Goal: Task Accomplishment & Management: Manage account settings

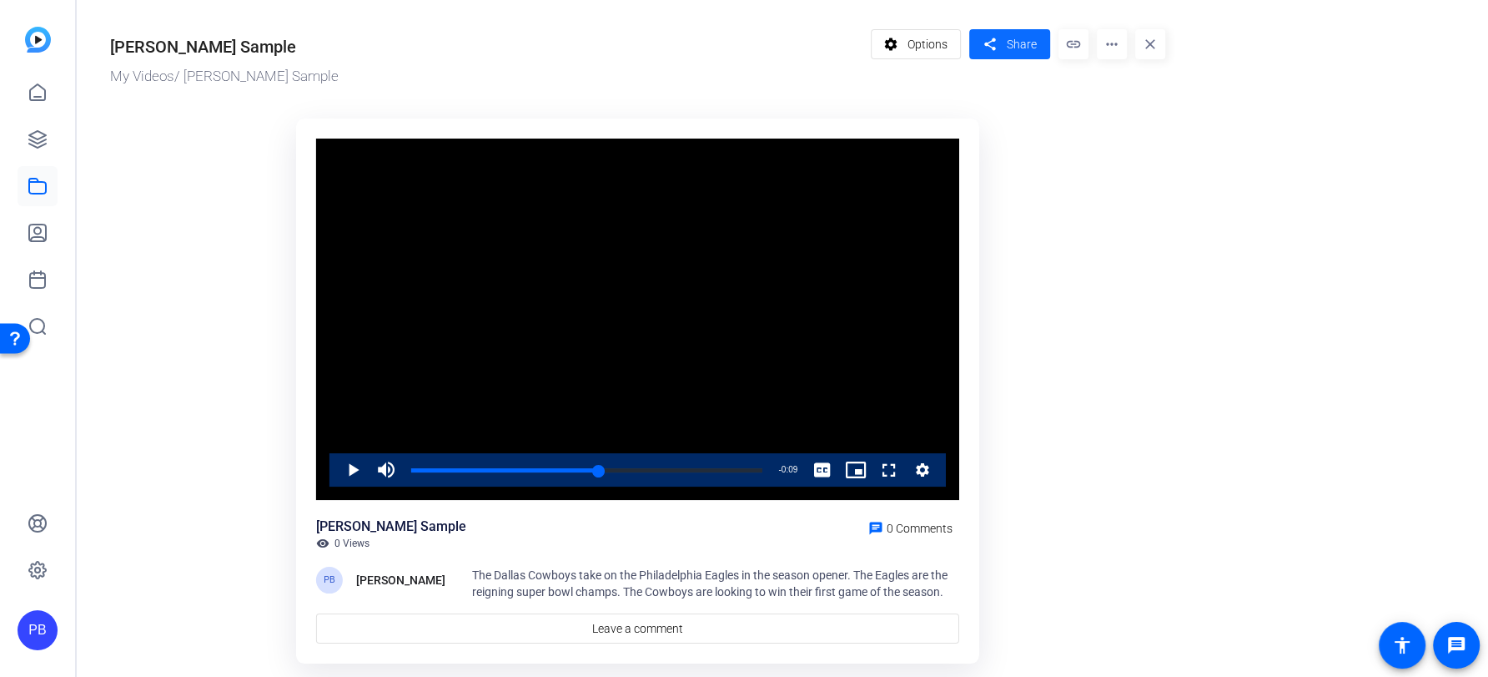
click at [1039, 58] on span at bounding box center [1009, 44] width 81 height 40
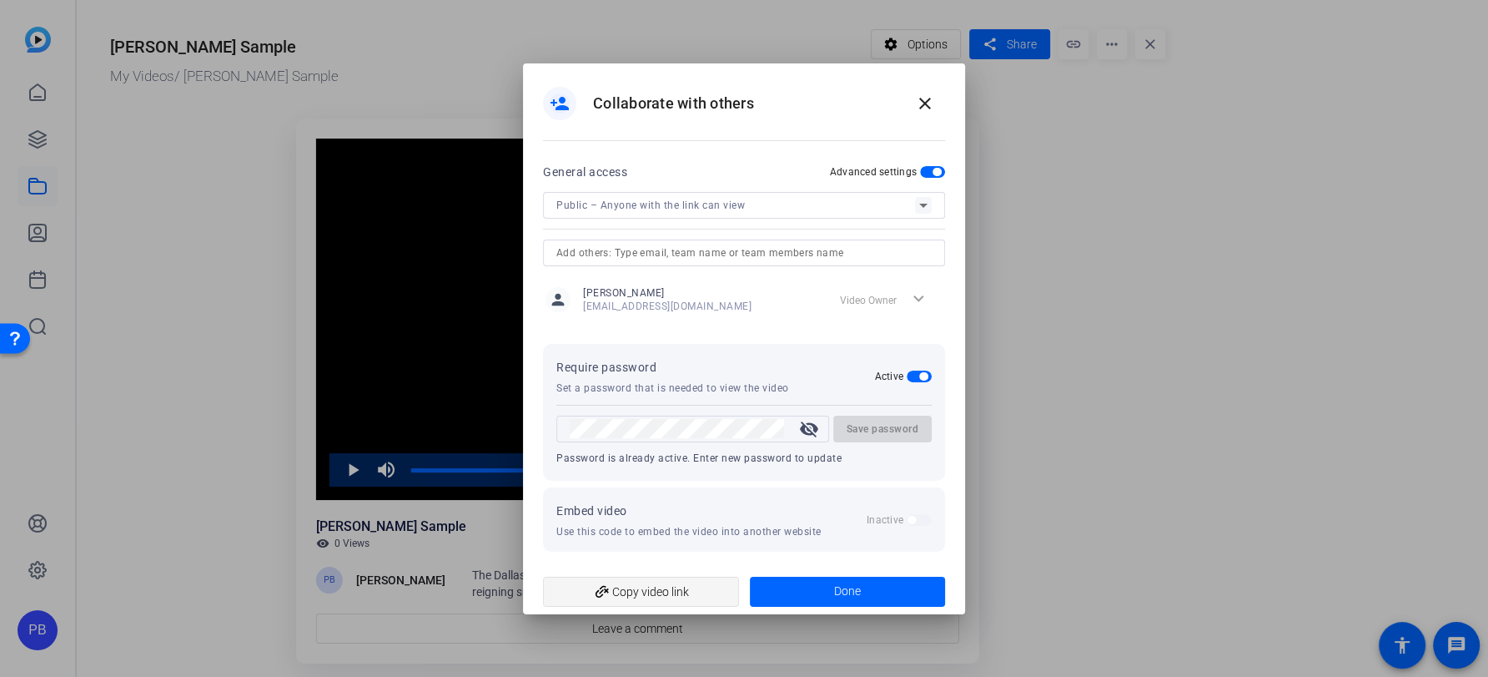
click at [647, 587] on span "add_link Copy video link" at bounding box center [640, 592] width 169 height 32
click at [1052, 431] on div at bounding box center [744, 338] width 1488 height 677
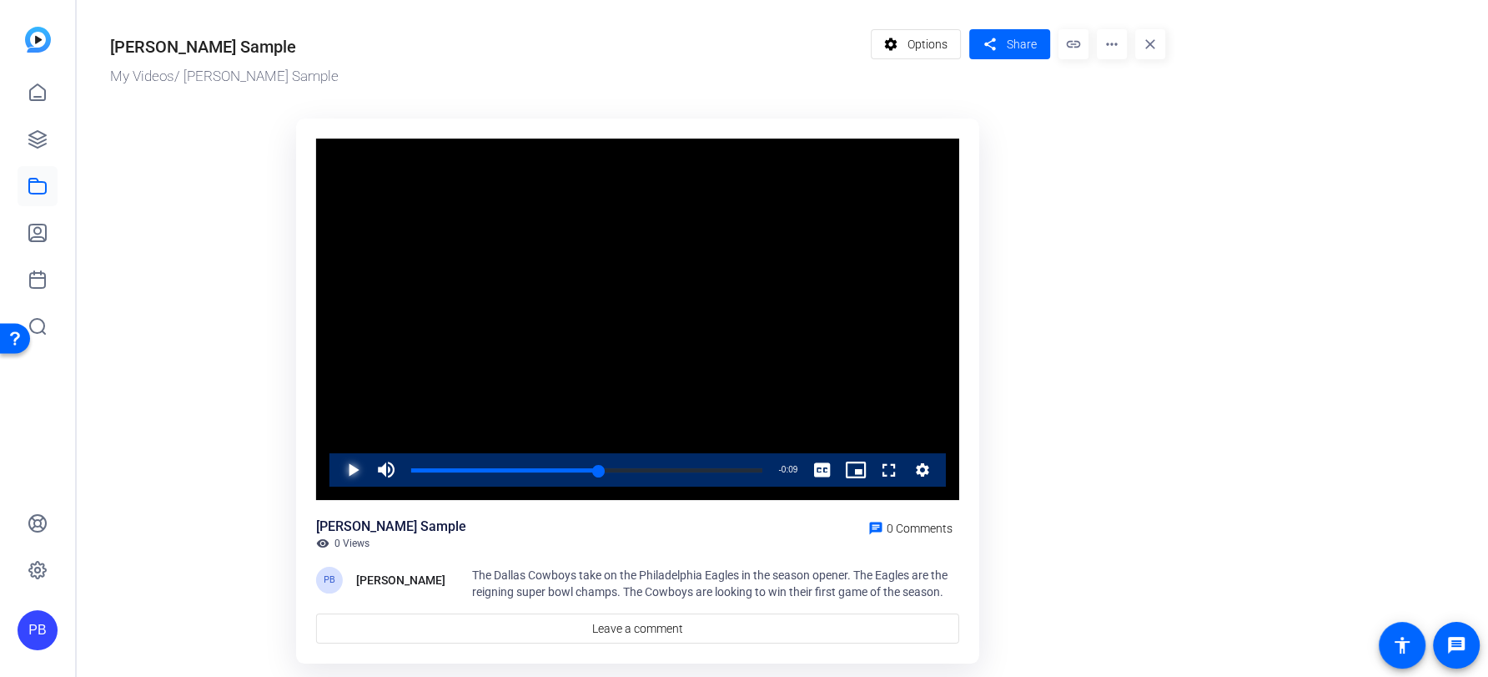
click at [336, 472] on span "Video Player" at bounding box center [336, 469] width 0 height 33
click at [462, 469] on div "Loaded : 100.00% 0:00 0:11" at bounding box center [586, 470] width 351 height 4
drag, startPoint x: 432, startPoint y: 471, endPoint x: 390, endPoint y: 471, distance: 41.7
click at [390, 471] on div "Play Mute 78% Current Time 0:01 / Duration 0:20 Loaded : 100.00% 0:01 0:01 Stre…" at bounding box center [638, 469] width 617 height 33
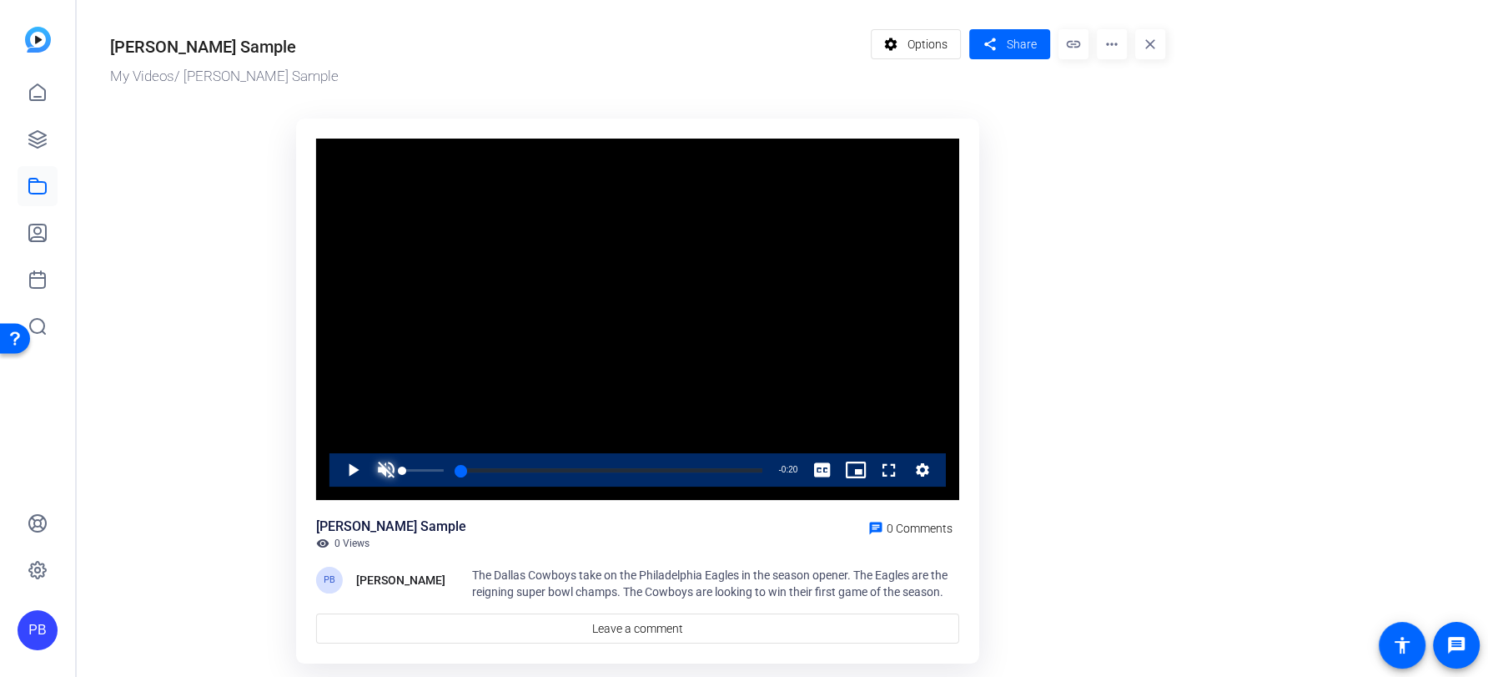
click at [381, 469] on span "Video Player" at bounding box center [386, 469] width 33 height 33
click at [336, 471] on span "Video Player" at bounding box center [336, 469] width 0 height 33
click at [1019, 48] on span "Share" at bounding box center [1022, 45] width 30 height 18
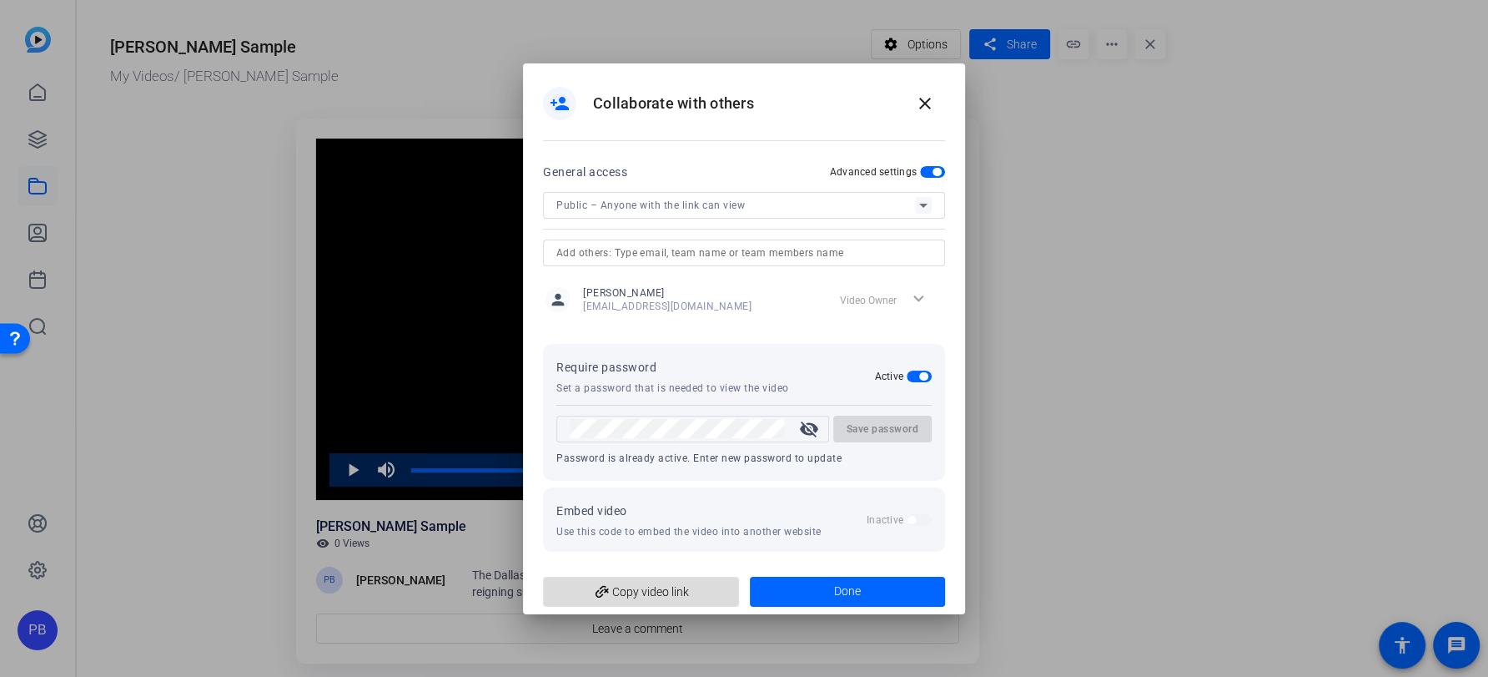
click at [677, 595] on span "add_link Copy video link" at bounding box center [640, 592] width 169 height 32
click at [931, 105] on mat-icon "close" at bounding box center [925, 103] width 20 height 20
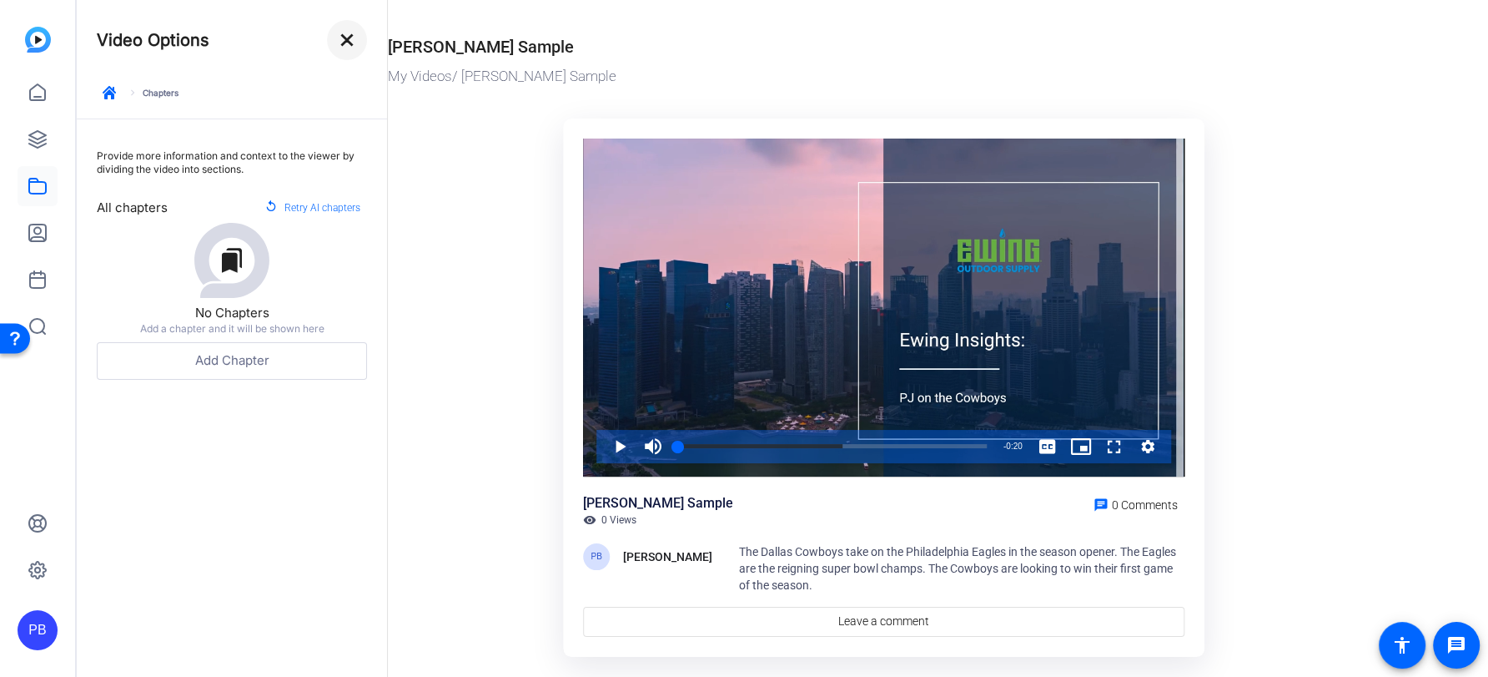
click at [345, 33] on mat-icon "close" at bounding box center [347, 40] width 20 height 20
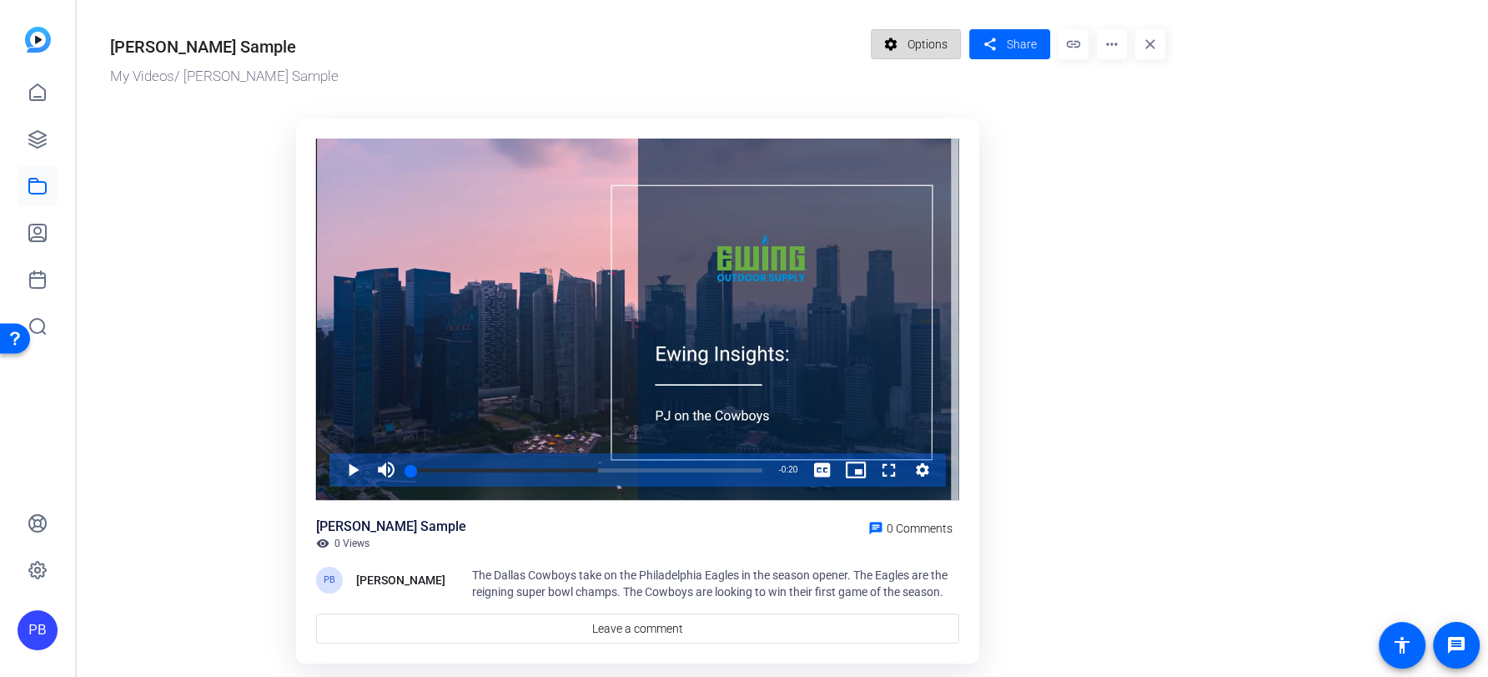
click at [911, 46] on span "Options" at bounding box center [928, 44] width 40 height 32
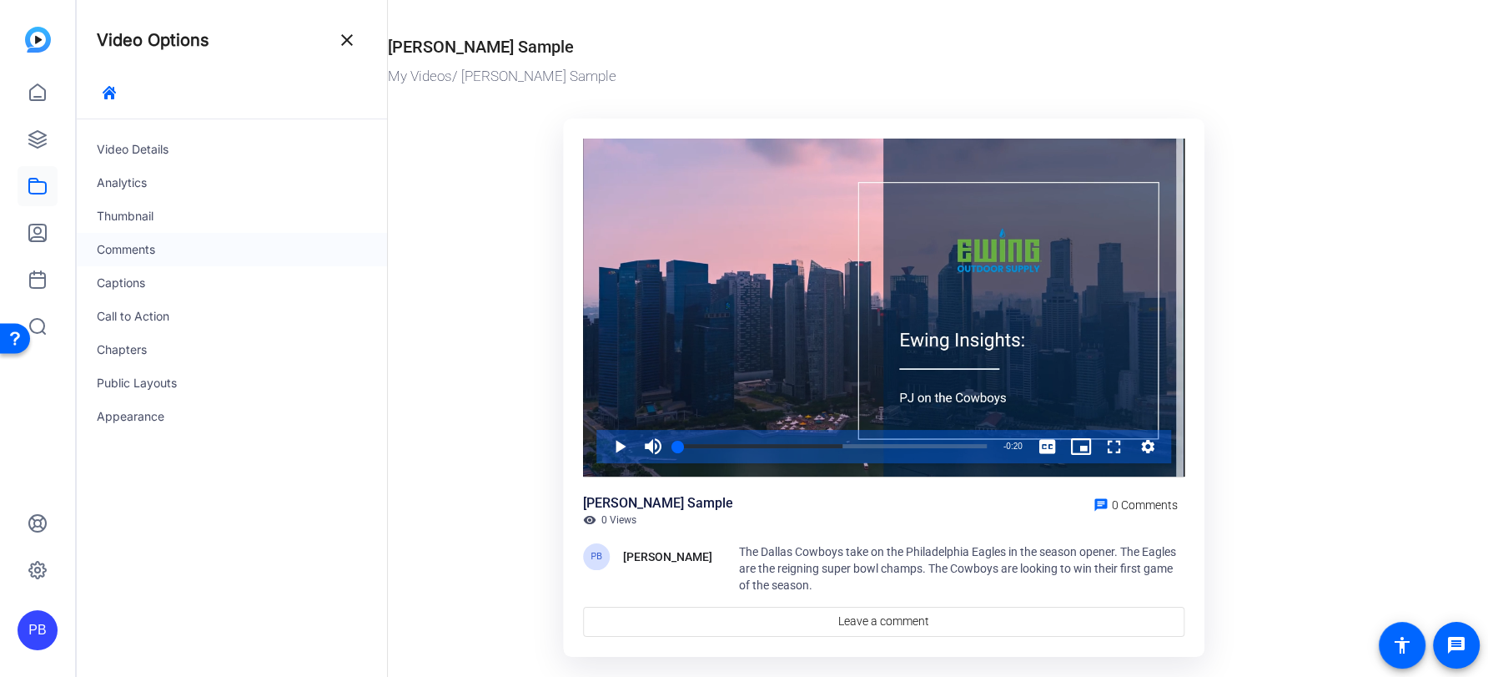
click at [199, 254] on div "Comments" at bounding box center [232, 249] width 310 height 33
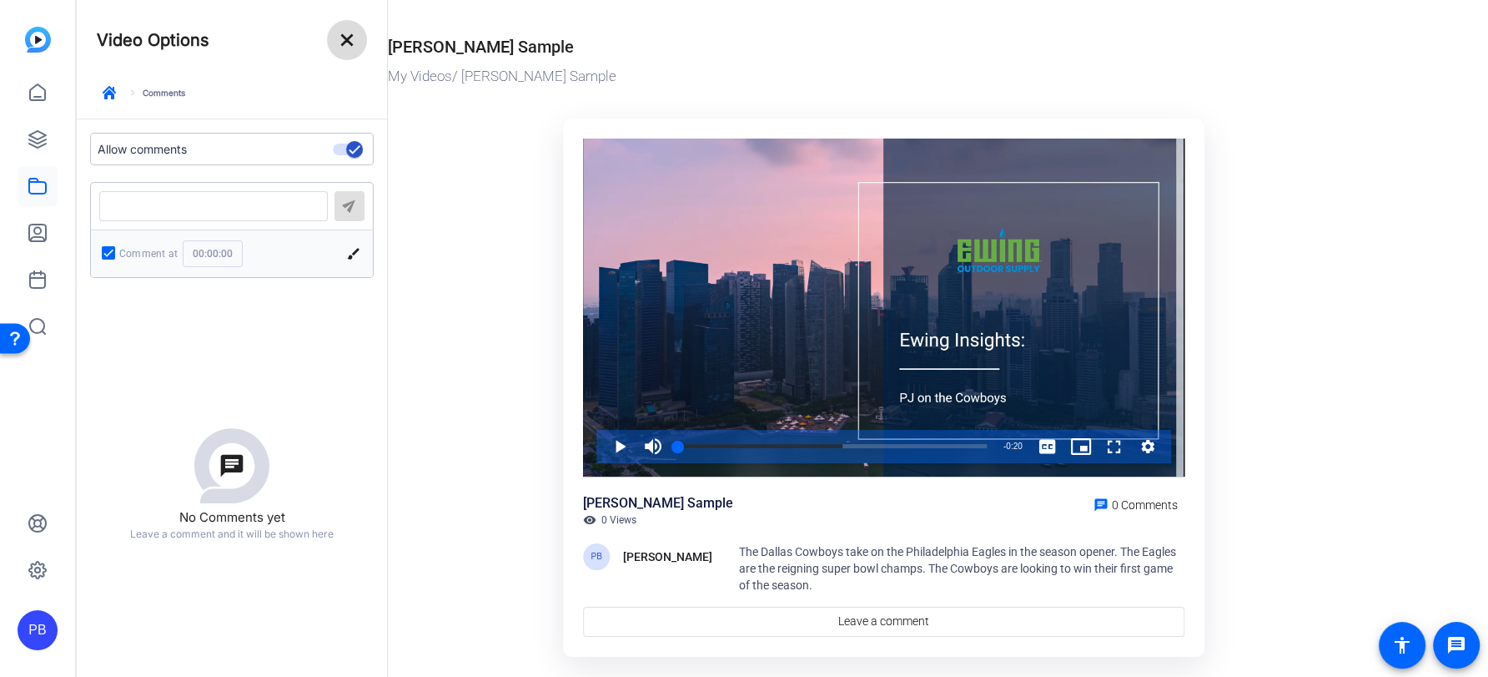
click at [337, 44] on mat-icon "close" at bounding box center [347, 40] width 20 height 20
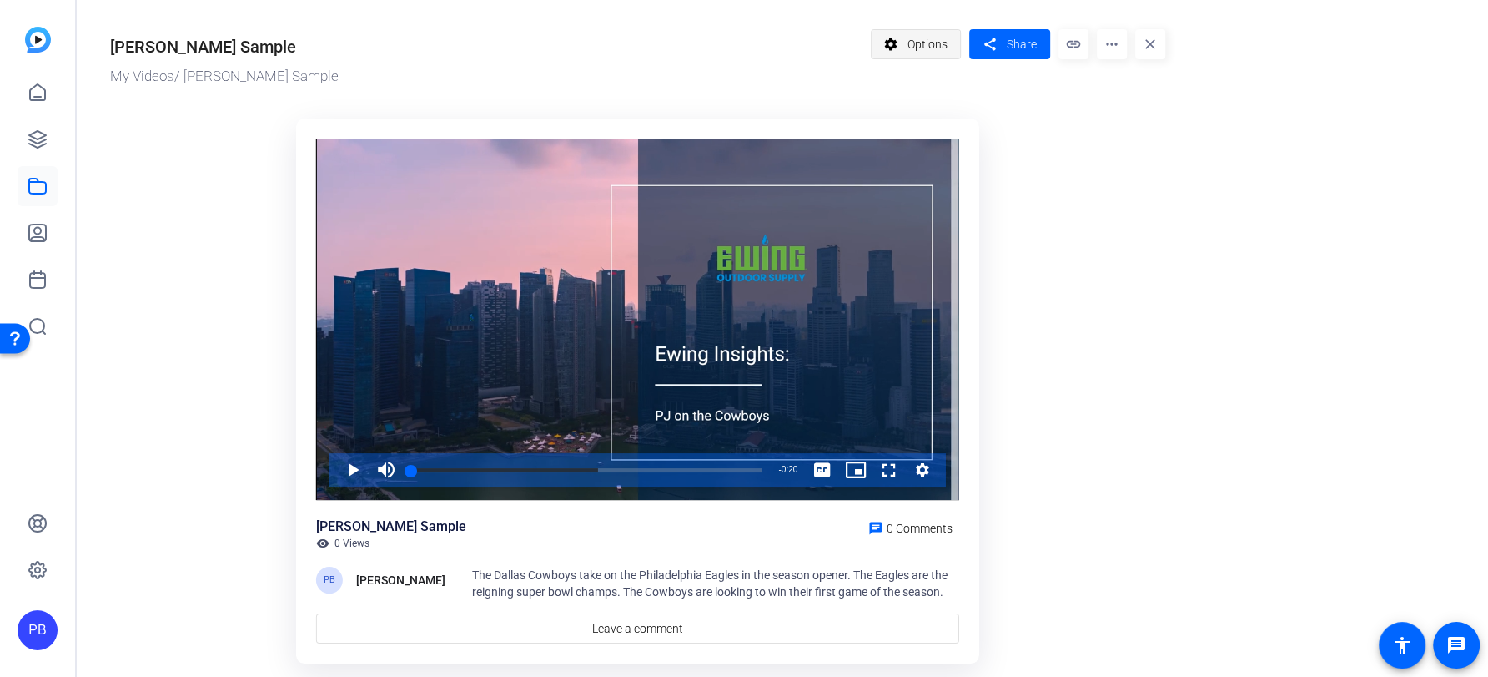
click at [945, 43] on span "Options" at bounding box center [928, 44] width 40 height 32
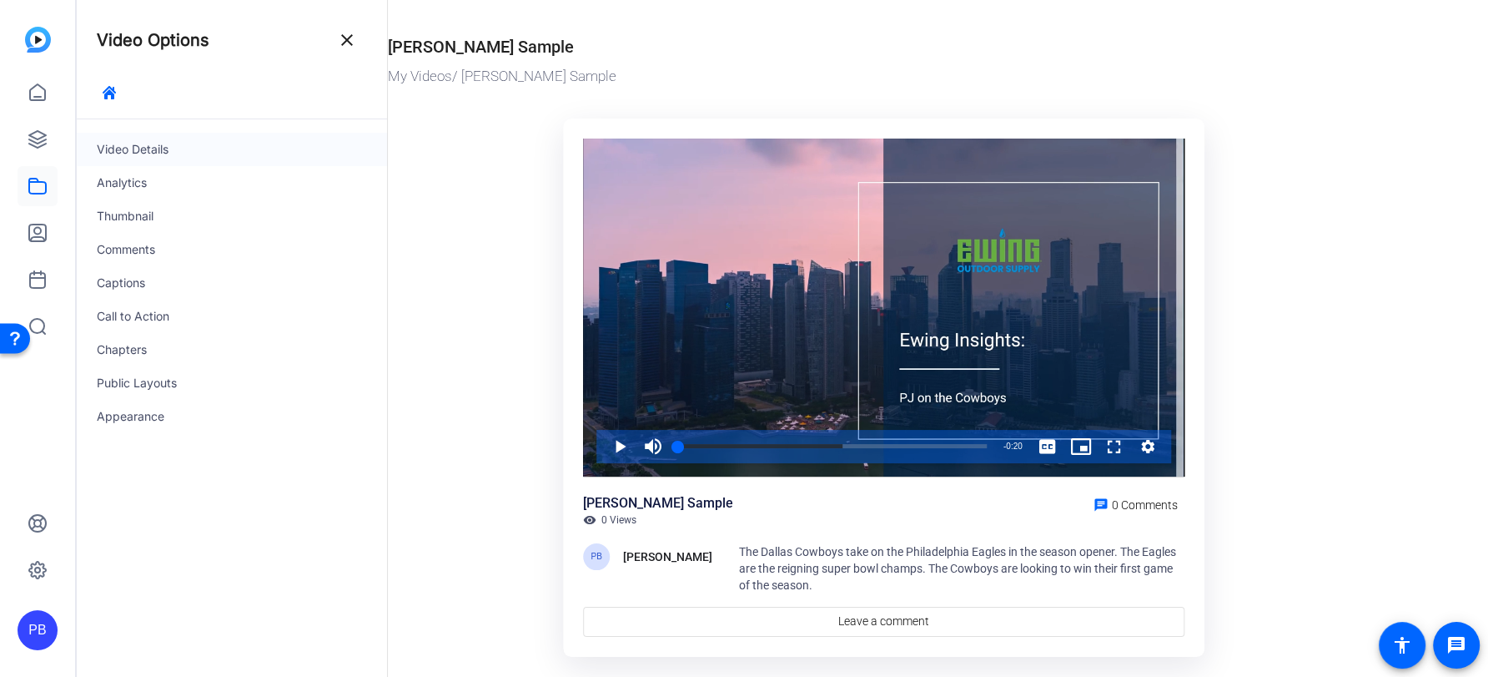
click at [220, 156] on div "Video Details" at bounding box center [232, 149] width 310 height 33
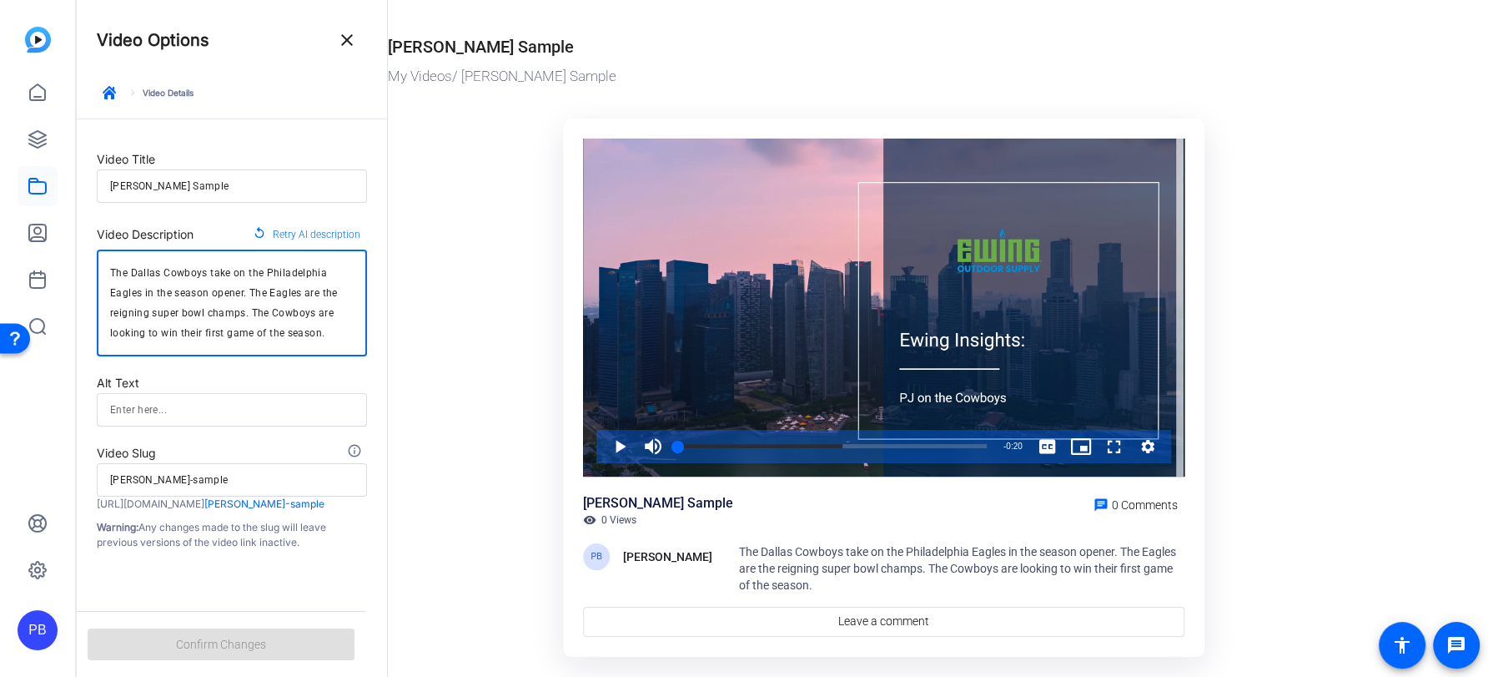
drag, startPoint x: 113, startPoint y: 273, endPoint x: 359, endPoint y: 350, distance: 258.1
click at [359, 350] on div "The Dallas Cowboys take on the Philadelphia Eagles in the season opener. The Ea…" at bounding box center [232, 302] width 270 height 107
type textarea "P"
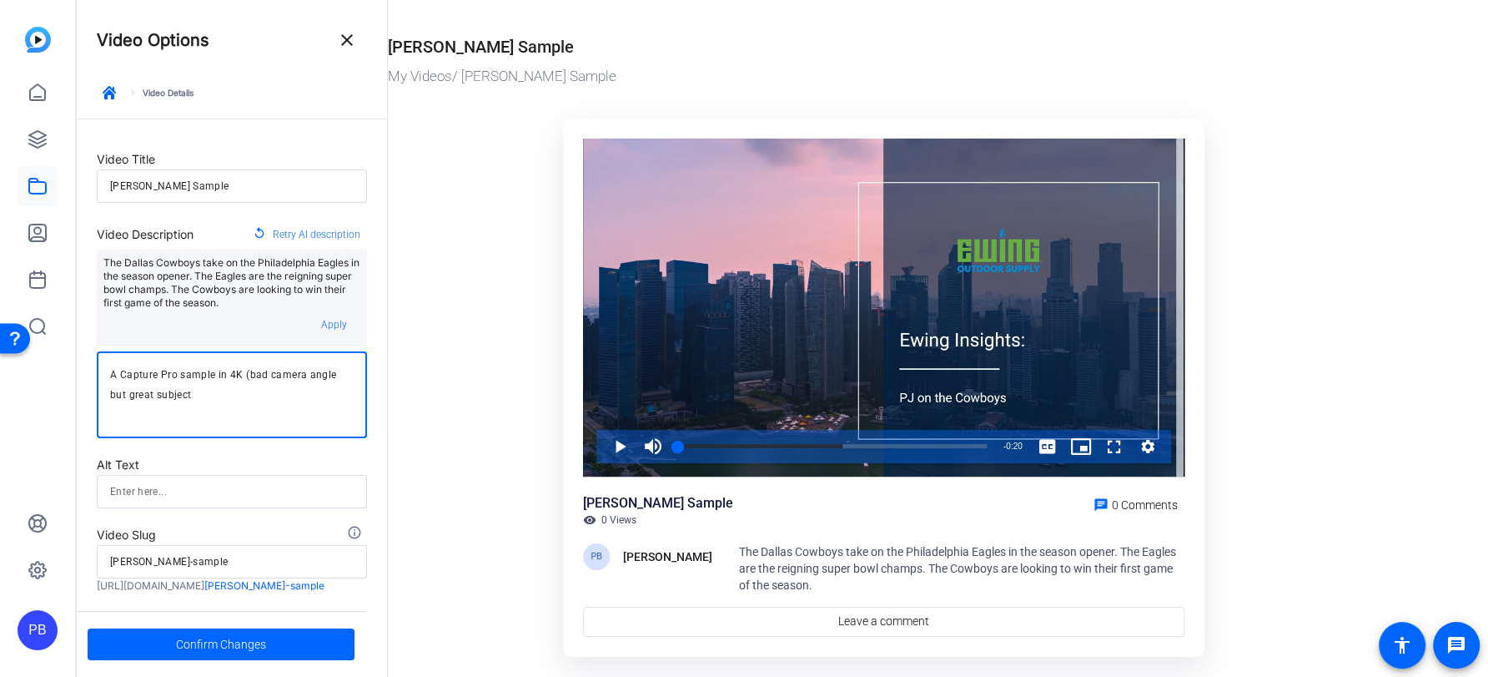
click at [239, 380] on textarea "A Capture Pro sample in 4K (bad camera angle but great subject" at bounding box center [232, 395] width 244 height 60
type textarea "A Capture Pro sample in 4K. (Bad camera angle but great subject aura and lighti…"
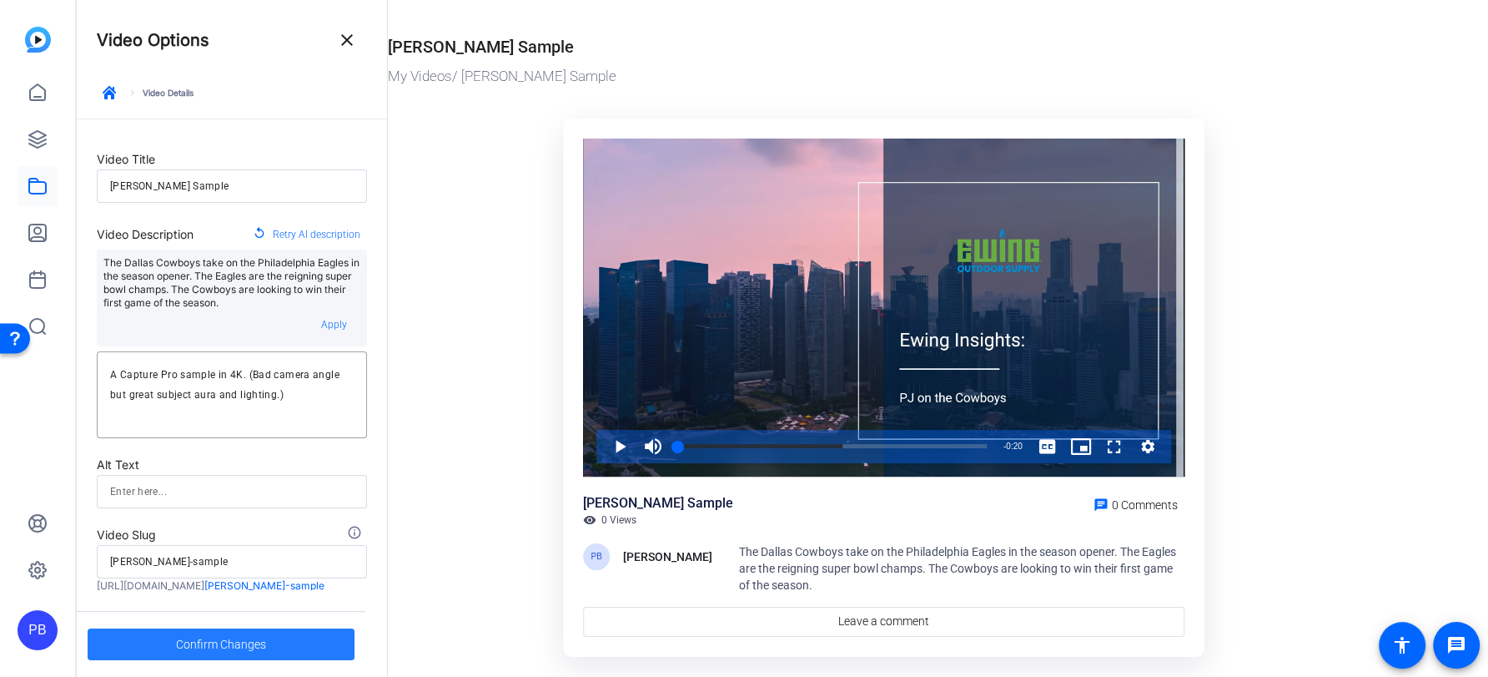
click at [258, 638] on span "Confirm Changes" at bounding box center [221, 644] width 90 height 32
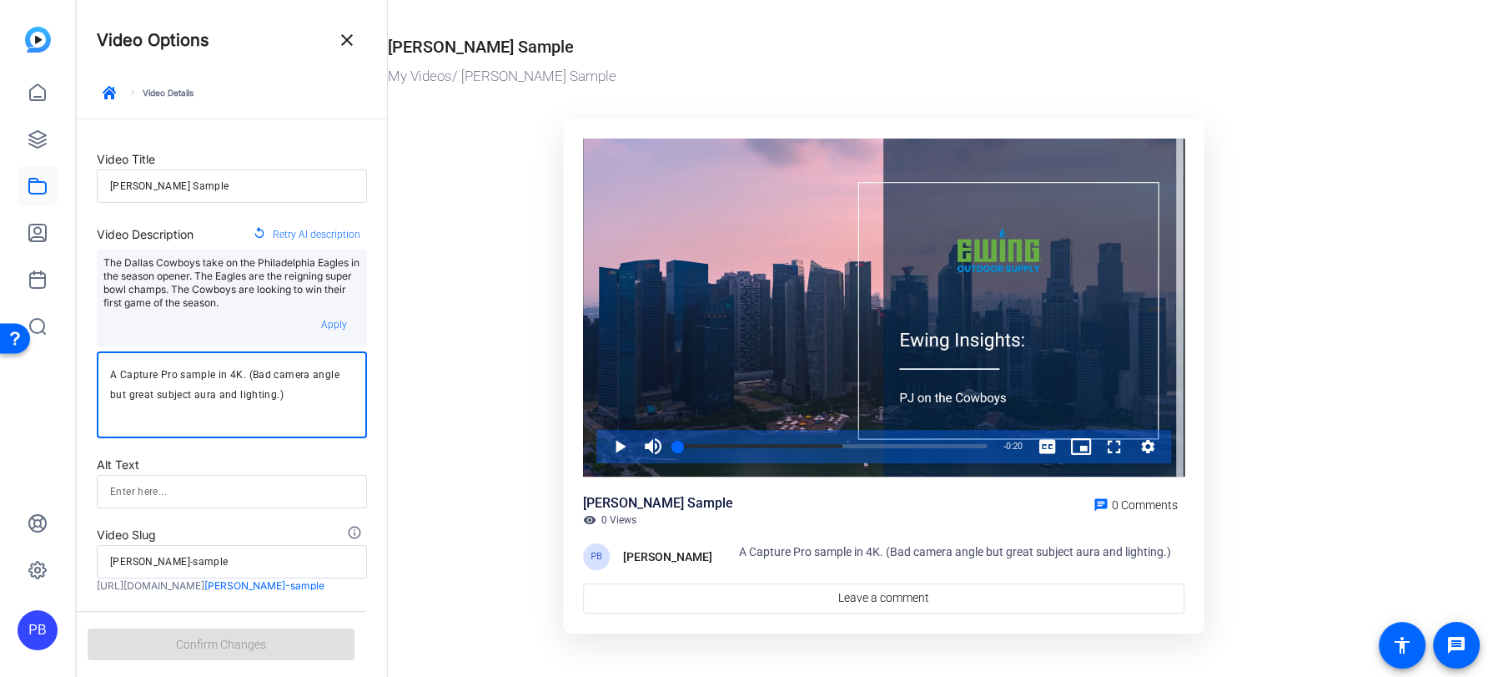
click at [337, 375] on textarea "A Capture Pro sample in 4K. (Bad camera angle but great subject aura and lighti…" at bounding box center [232, 395] width 244 height 60
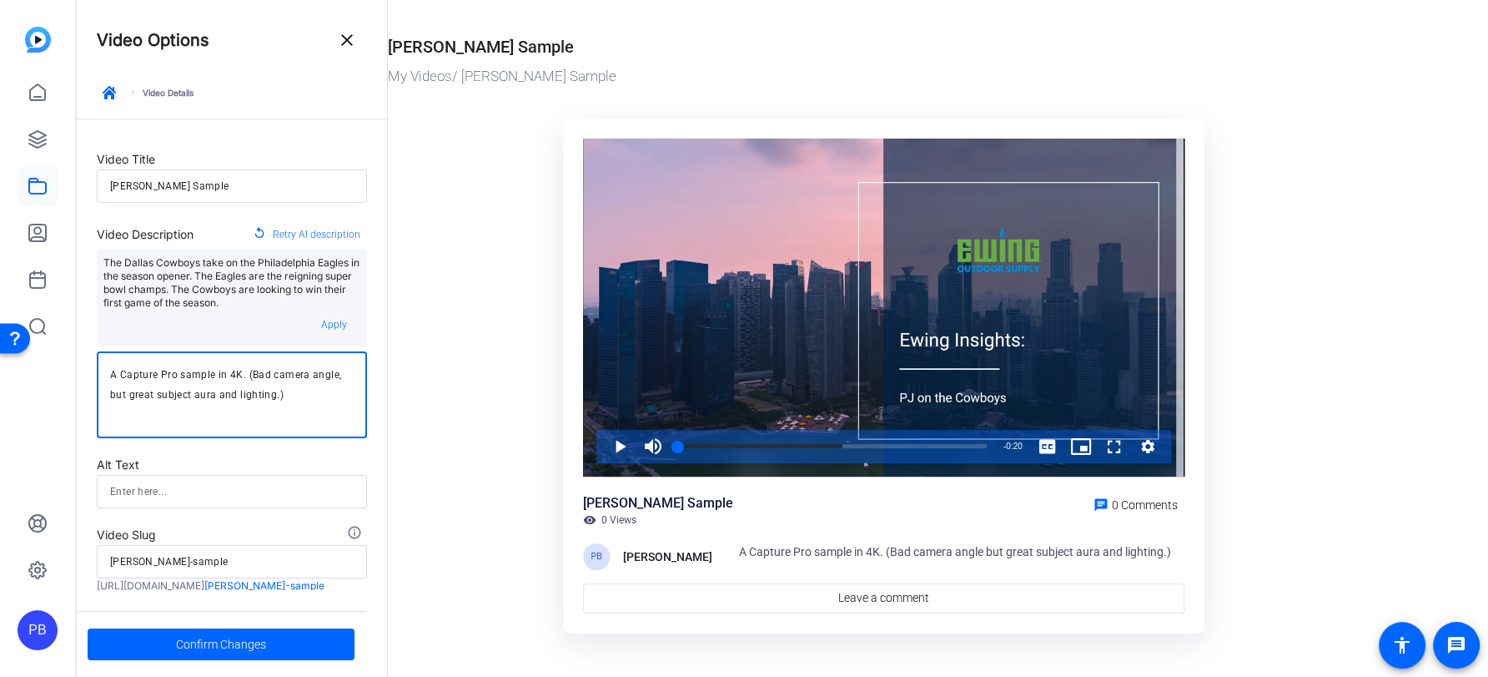
click at [127, 395] on textarea "A Capture Pro sample in 4K. (Bad camera angle, but great subject aura and light…" at bounding box center [232, 395] width 244 height 60
click at [205, 395] on textarea "A Capture Pro sample in 4K. (Bad camera angle, but otherwise great subject aura…" at bounding box center [232, 395] width 244 height 60
type textarea "A Capture Pro sample in 4K. (Bad camera angle, but otherwise great file quality…"
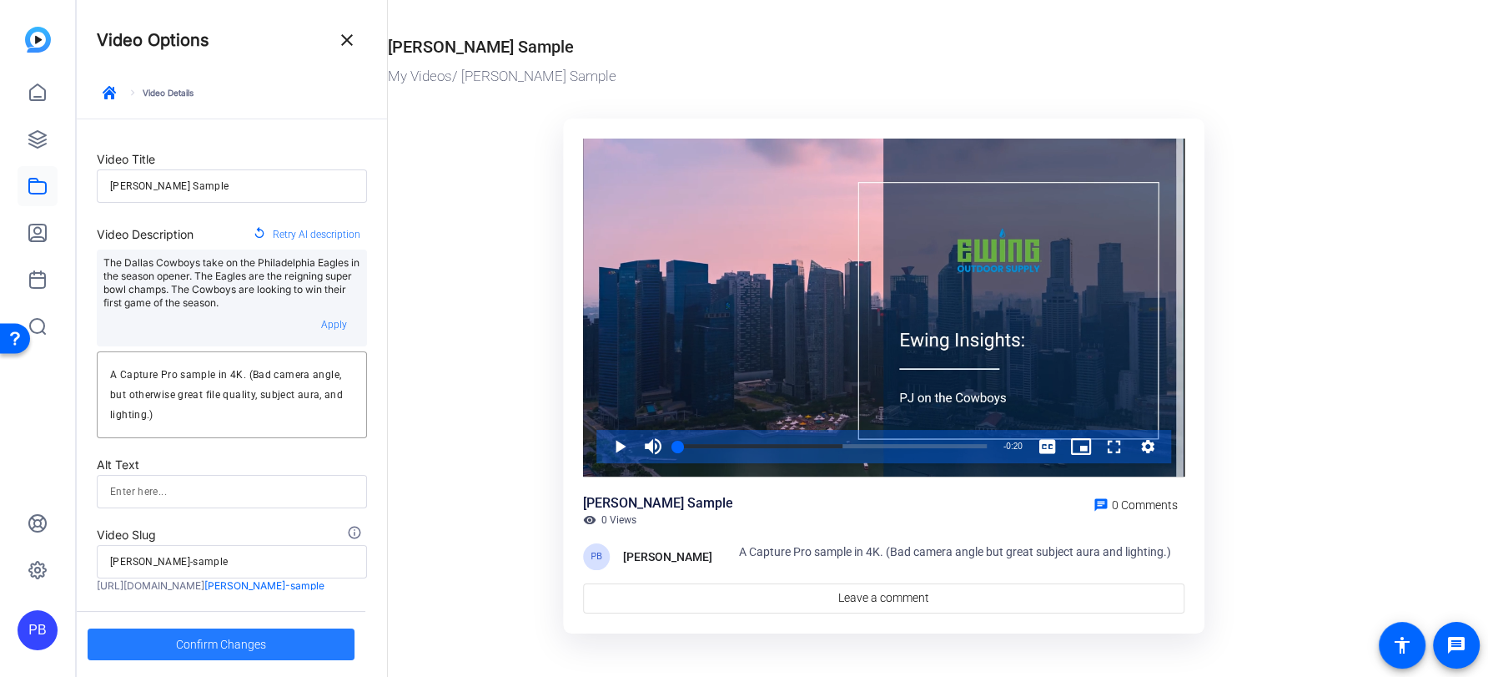
click at [211, 649] on span "Confirm Changes" at bounding box center [221, 644] width 90 height 32
